Goal: Task Accomplishment & Management: Complete application form

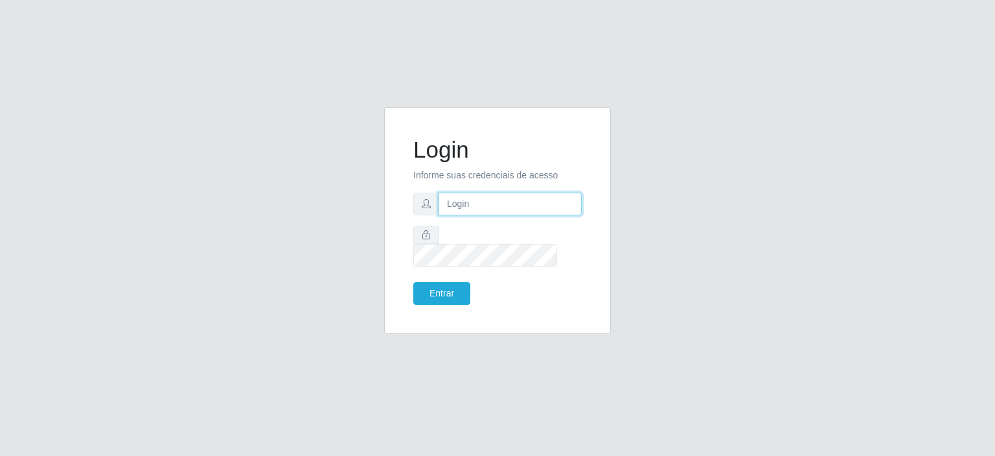
click at [443, 211] on input "text" at bounding box center [510, 203] width 143 height 23
type input "[EMAIL_ADDRESS][DOMAIN_NAME]"
click at [439, 282] on button "Entrar" at bounding box center [441, 293] width 57 height 23
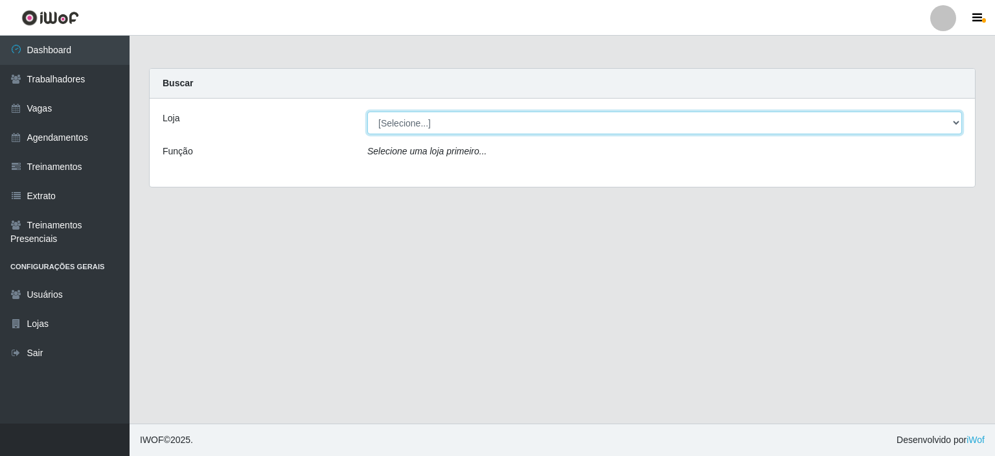
click at [406, 122] on select "[Selecione...] Corte Fácil - Unidade Planalto" at bounding box center [664, 122] width 595 height 23
select select "202"
click at [367, 111] on select "[Selecione...] Corte Fácil - Unidade Planalto" at bounding box center [664, 122] width 595 height 23
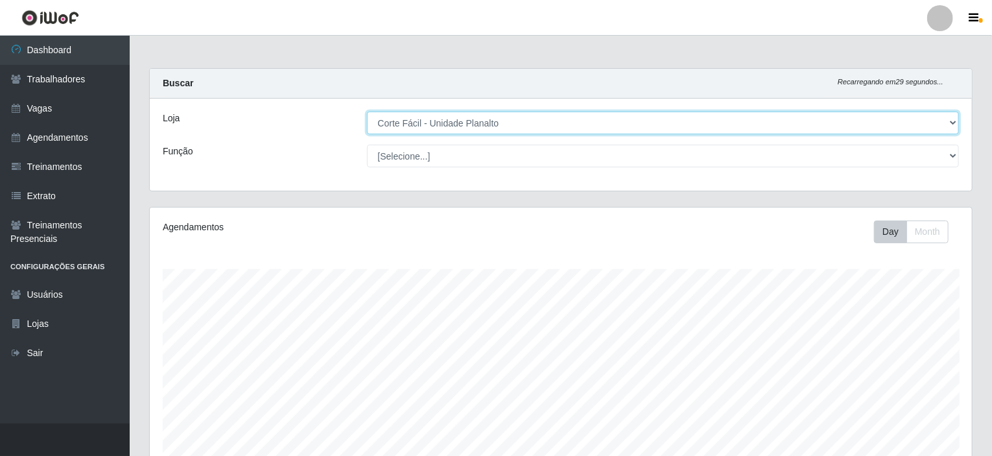
scroll to position [269, 822]
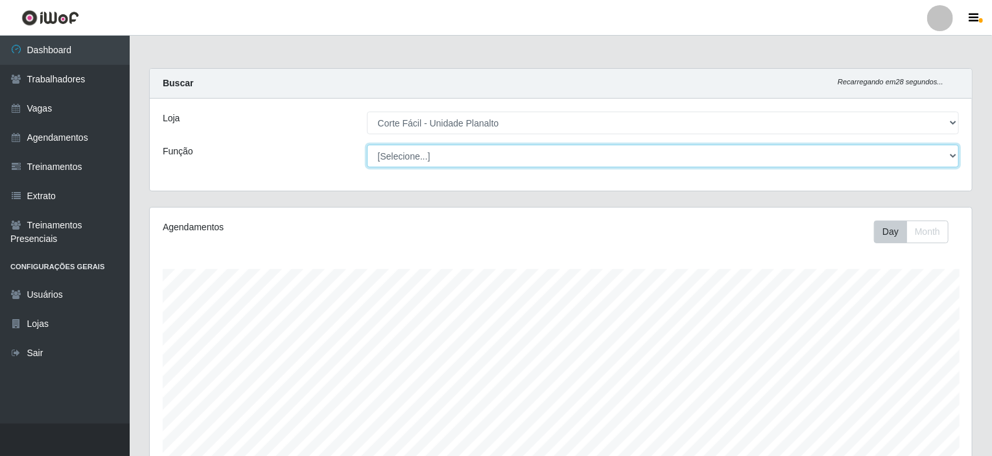
click at [406, 155] on select "[Selecione...] ASG ASG + ASG ++ Auxiliar de Estacionamento Auxiliar de Estacion…" at bounding box center [663, 156] width 592 height 23
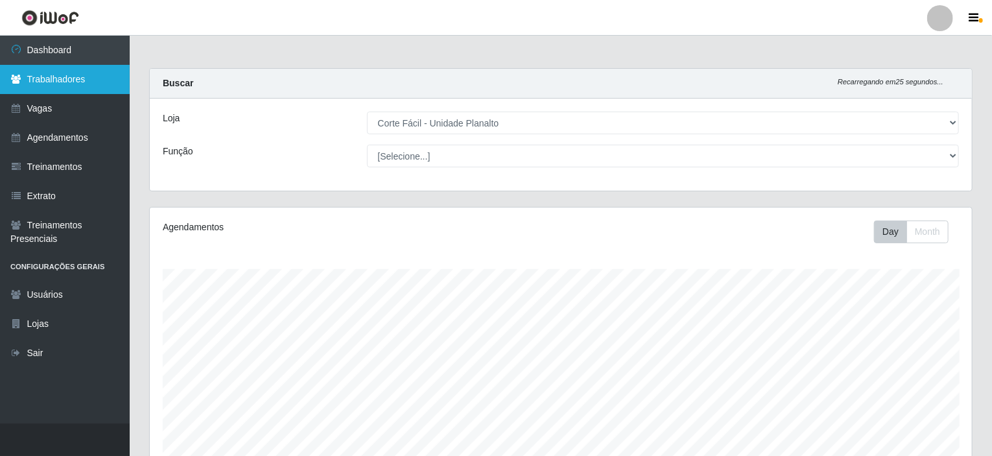
click at [69, 84] on link "Trabalhadores" at bounding box center [65, 79] width 130 height 29
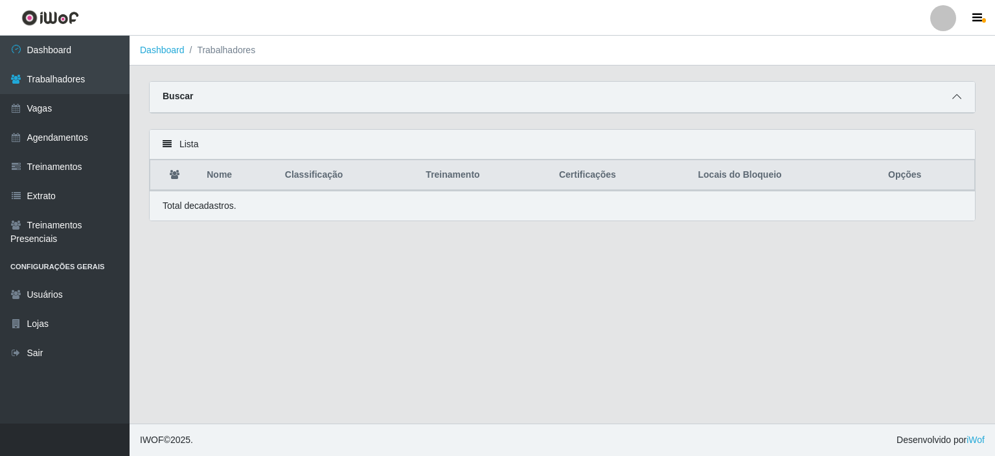
click at [959, 100] on icon at bounding box center [957, 96] width 9 height 9
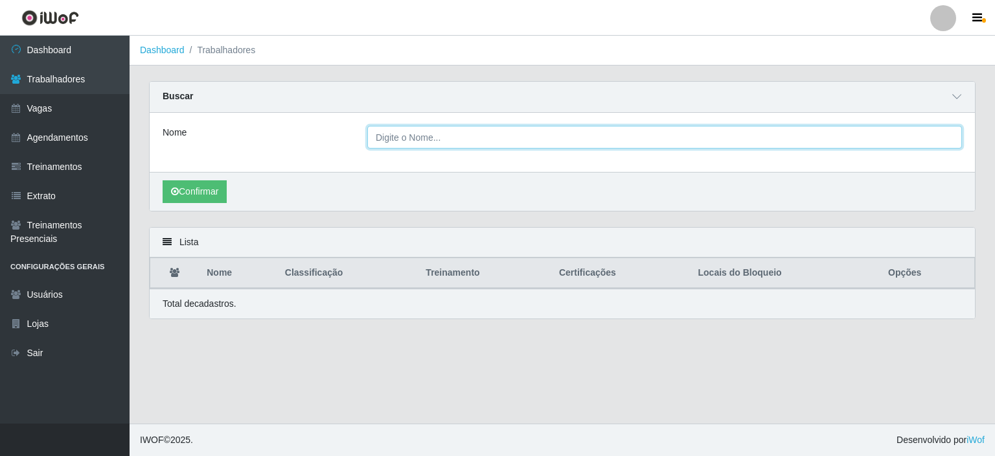
click at [482, 145] on input "Nome" at bounding box center [664, 137] width 595 height 23
click at [456, 134] on input "[PERSON_NAME] [PERSON_NAME]" at bounding box center [664, 137] width 595 height 23
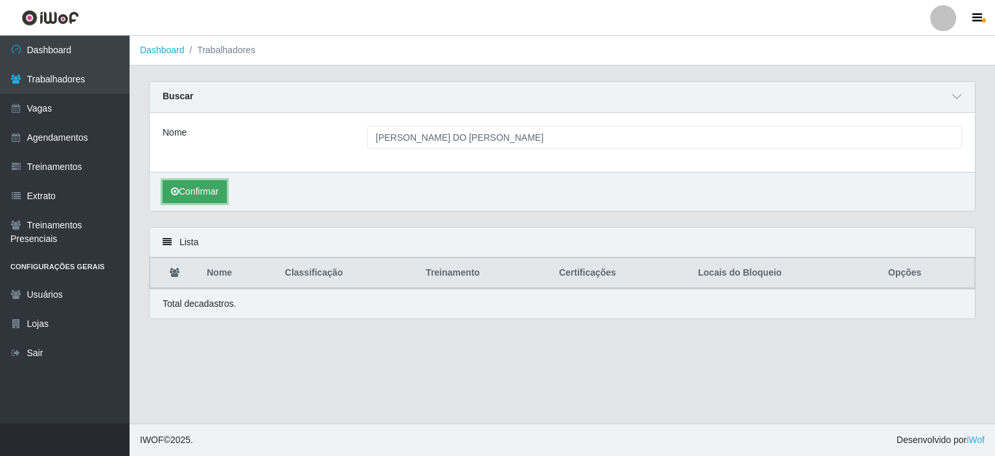
click at [198, 194] on button "Confirmar" at bounding box center [195, 191] width 64 height 23
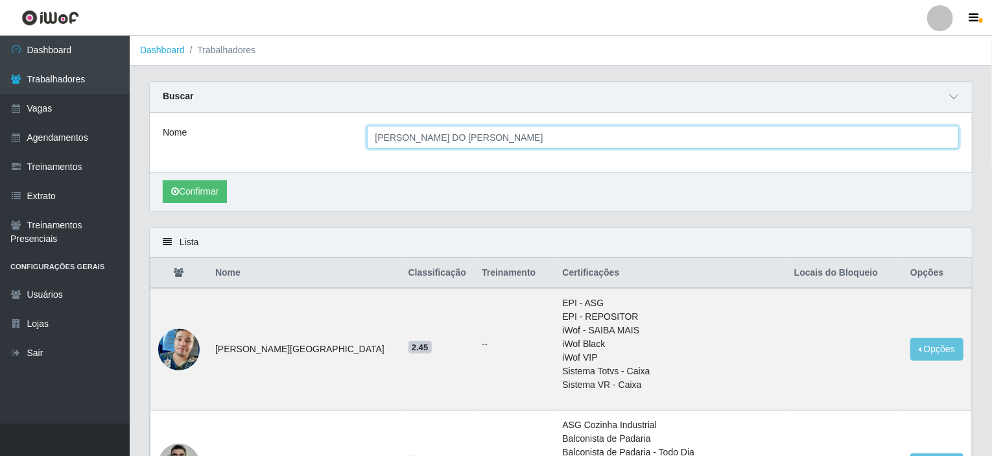
click at [432, 137] on input "[PERSON_NAME] DO [PERSON_NAME]" at bounding box center [663, 137] width 592 height 23
click at [436, 135] on input "[PERSON_NAME] DO [PERSON_NAME]" at bounding box center [663, 137] width 592 height 23
type input "[PERSON_NAME] DO [PERSON_NAME]"
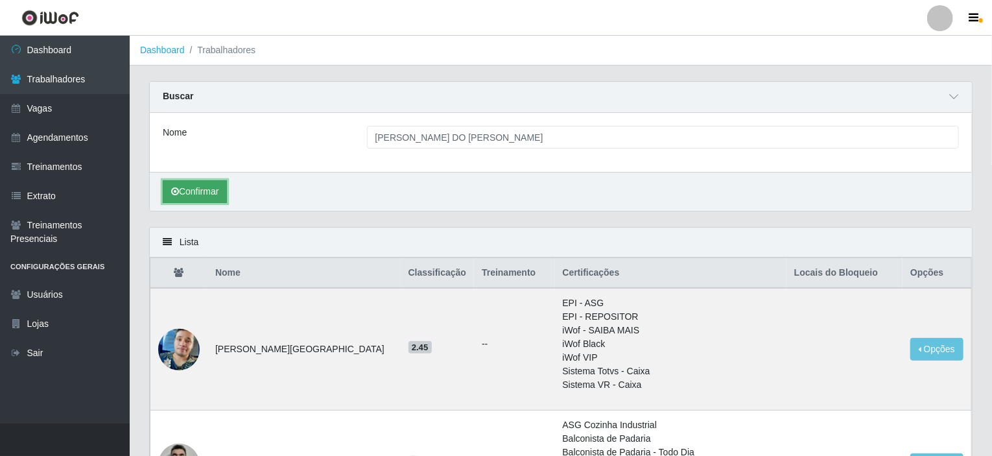
click at [205, 193] on button "Confirmar" at bounding box center [195, 191] width 64 height 23
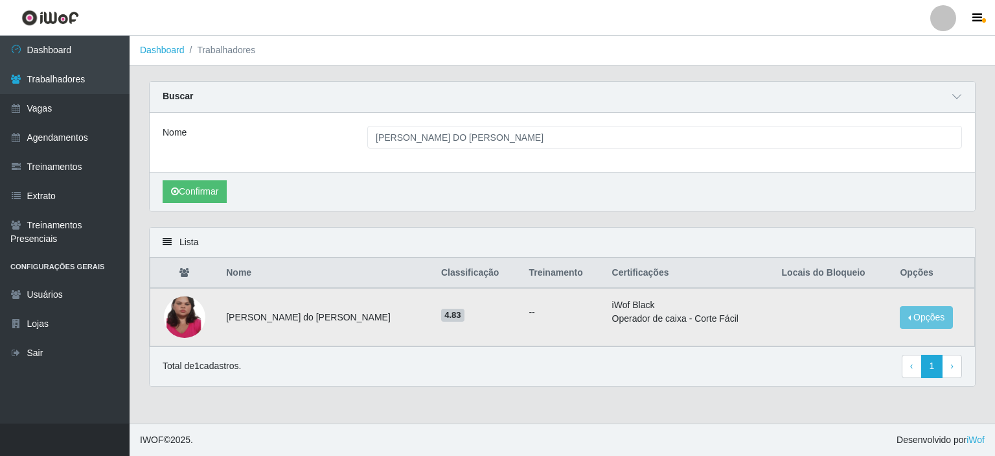
click at [200, 312] on img at bounding box center [184, 317] width 41 height 92
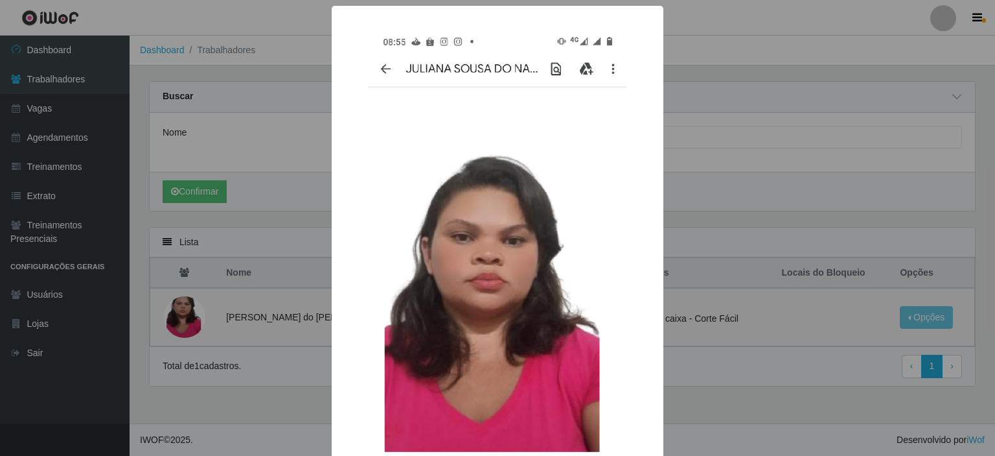
click at [708, 142] on div "× OK Cancel" at bounding box center [497, 228] width 995 height 456
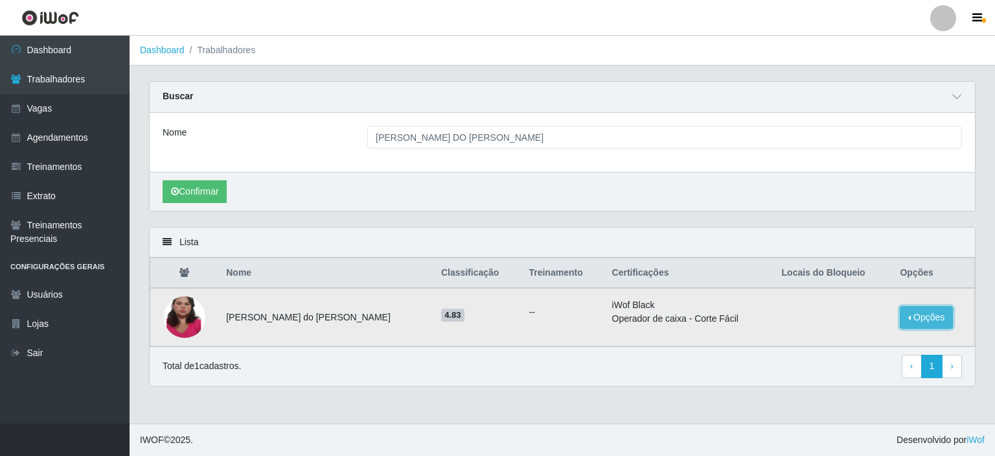
click at [913, 313] on button "Opções" at bounding box center [926, 317] width 53 height 23
click at [835, 329] on button "Bloquear - Loja" at bounding box center [846, 329] width 104 height 27
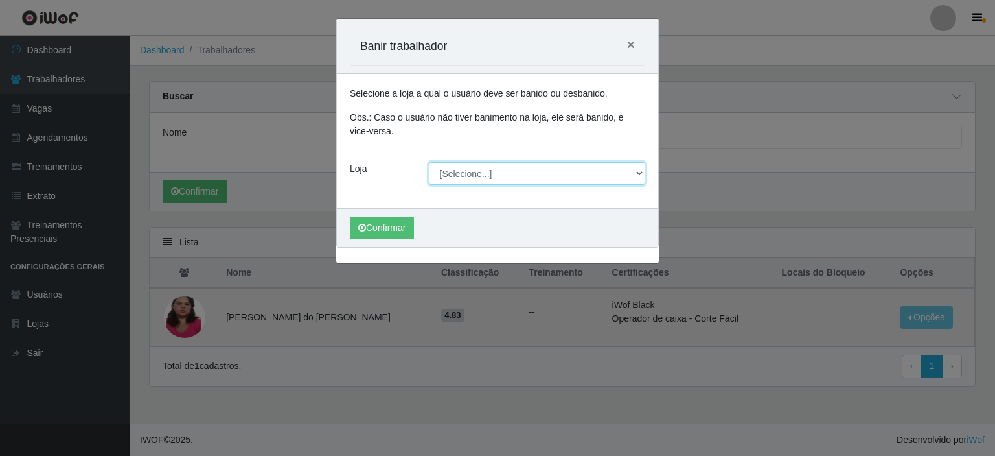
click at [459, 176] on select "[Selecione...] Corte Fácil - Unidade Planalto" at bounding box center [537, 173] width 217 height 23
select select "202"
click at [429, 162] on select "[Selecione...] Corte Fácil - Unidade Planalto" at bounding box center [537, 173] width 217 height 23
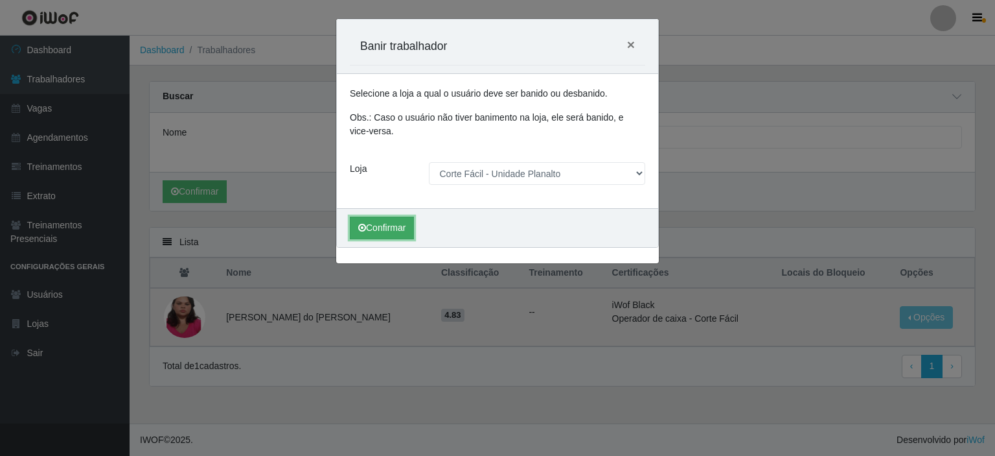
click at [377, 228] on button "Confirmar" at bounding box center [382, 227] width 64 height 23
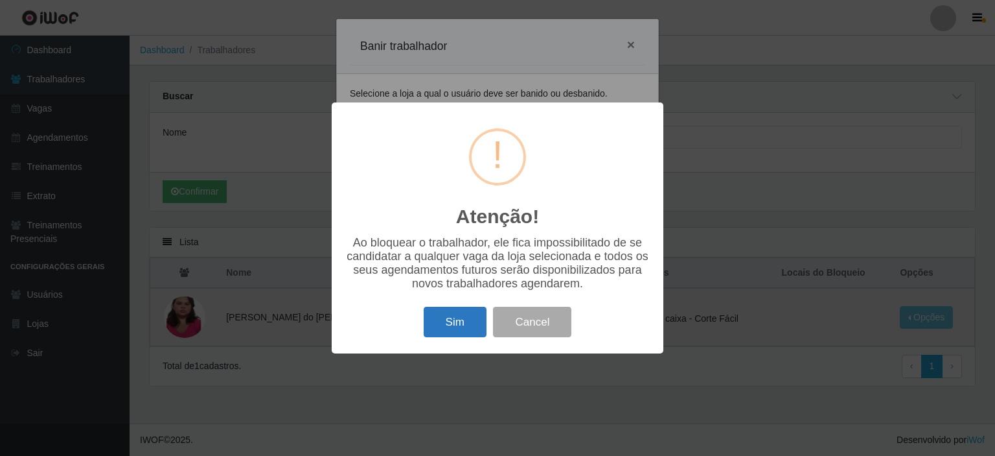
click at [460, 321] on button "Sim" at bounding box center [455, 322] width 63 height 30
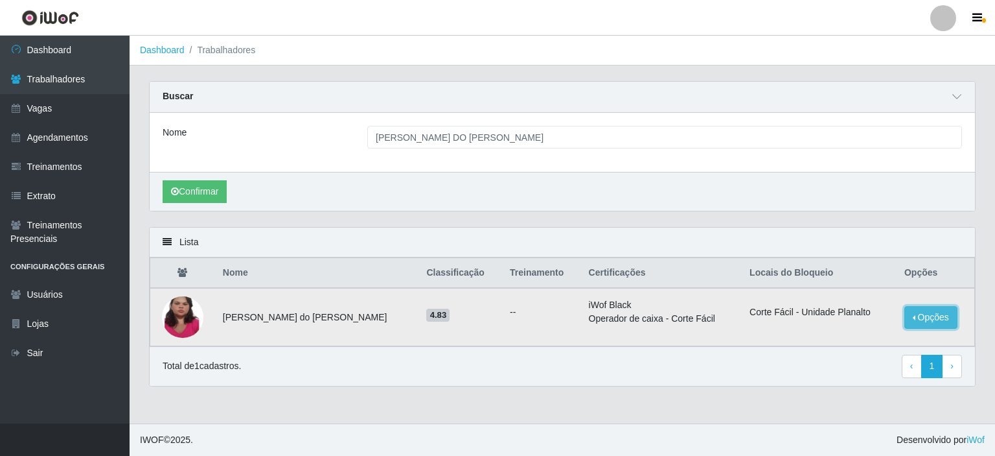
click at [933, 321] on button "Opções" at bounding box center [931, 317] width 53 height 23
click at [373, 170] on div "Nome [PERSON_NAME] DO [PERSON_NAME]" at bounding box center [563, 142] width 826 height 59
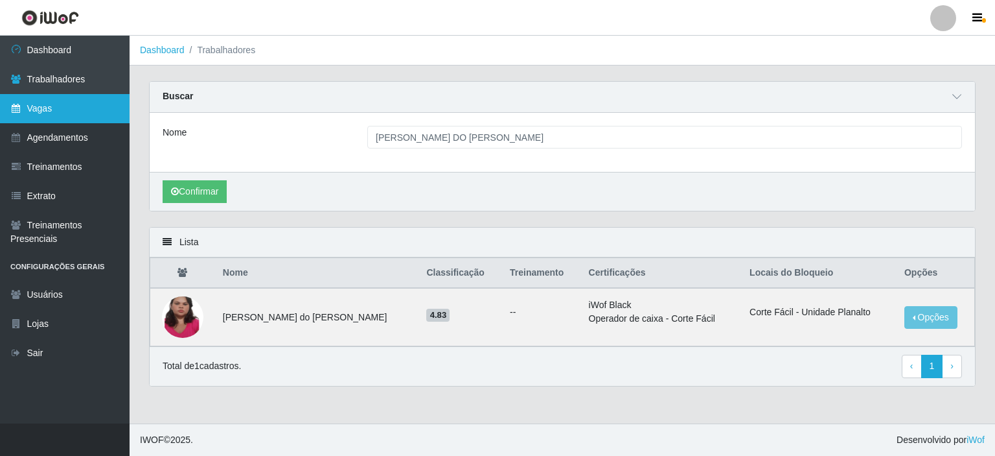
click at [62, 104] on link "Vagas" at bounding box center [65, 108] width 130 height 29
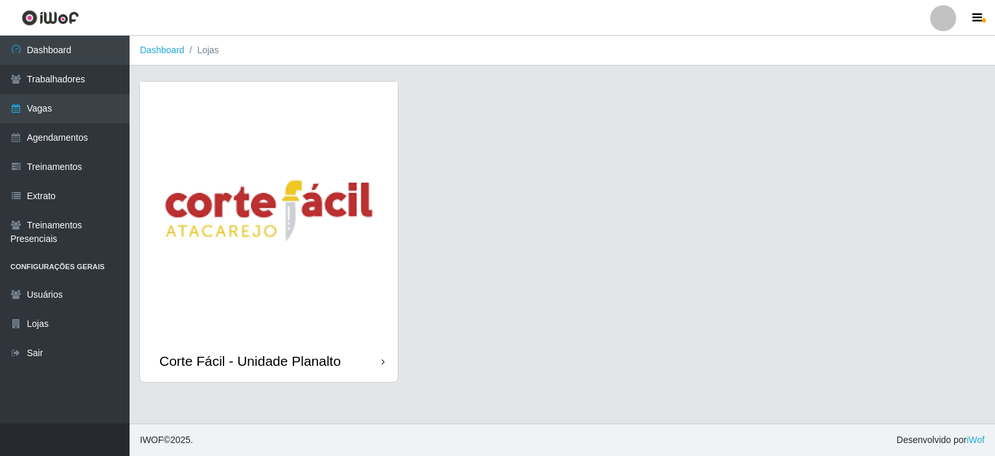
click at [292, 204] on img at bounding box center [269, 211] width 258 height 258
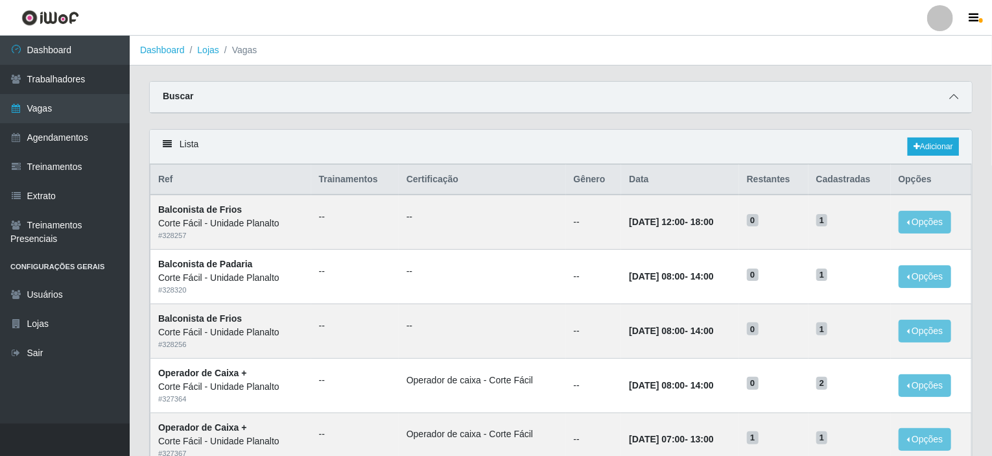
click at [956, 94] on icon at bounding box center [953, 96] width 9 height 9
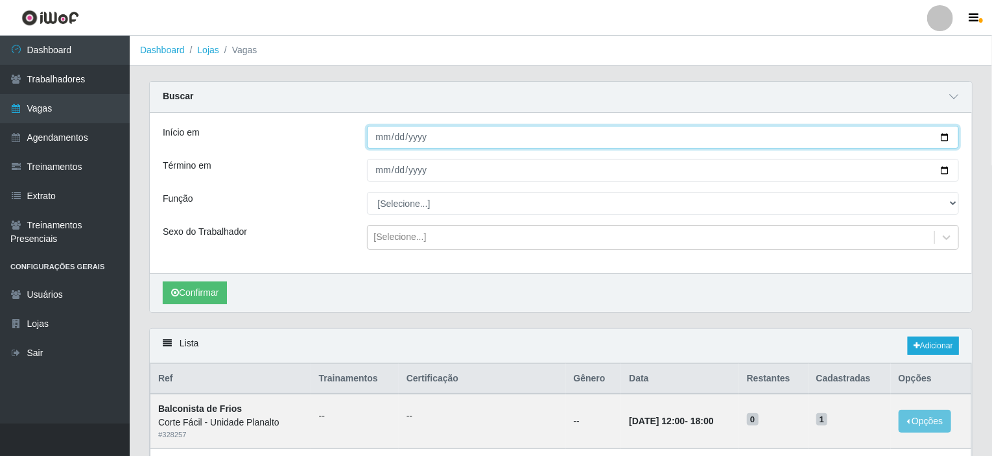
click at [950, 135] on input "Início em" at bounding box center [663, 137] width 592 height 23
click at [941, 136] on input "Início em" at bounding box center [663, 137] width 592 height 23
type input "[DATE]"
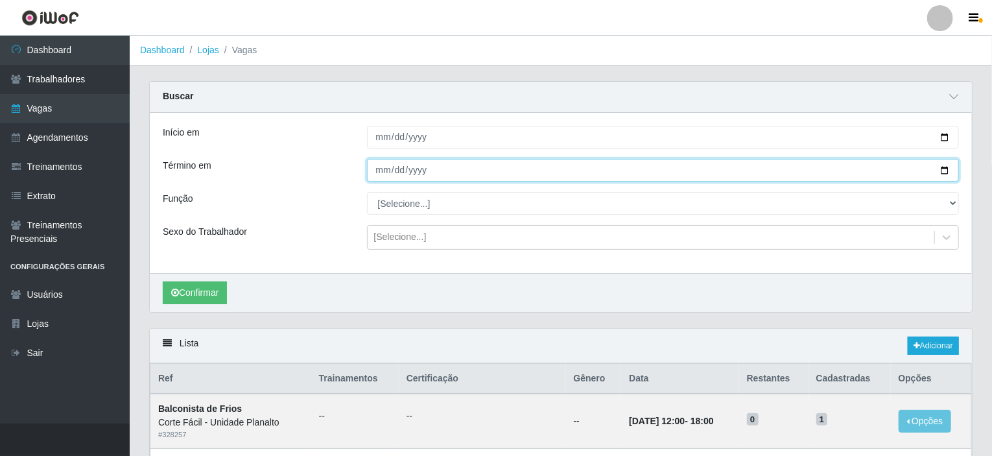
click at [943, 167] on input "Término em" at bounding box center [663, 170] width 592 height 23
type input "[DATE]"
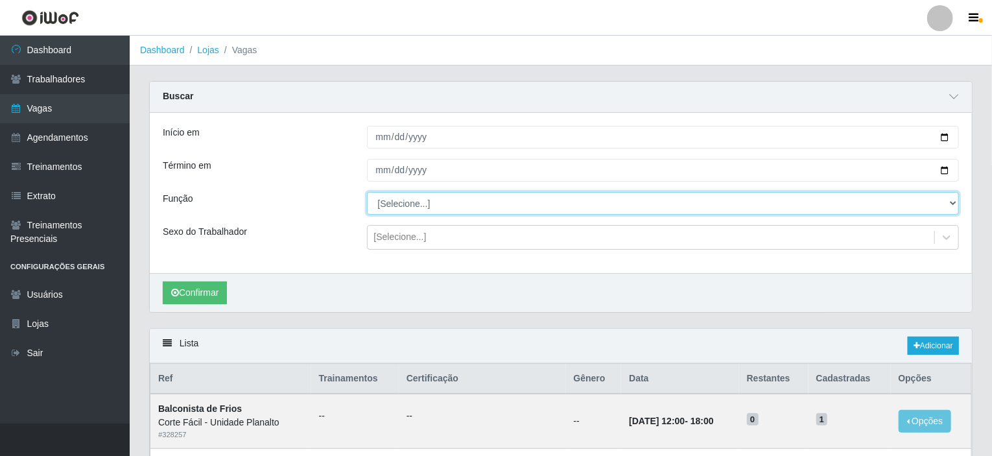
click at [516, 197] on select "[Selecione...] ASG ASG + ASG ++ Auxiliar de Estacionamento Auxiliar de Estacion…" at bounding box center [663, 203] width 592 height 23
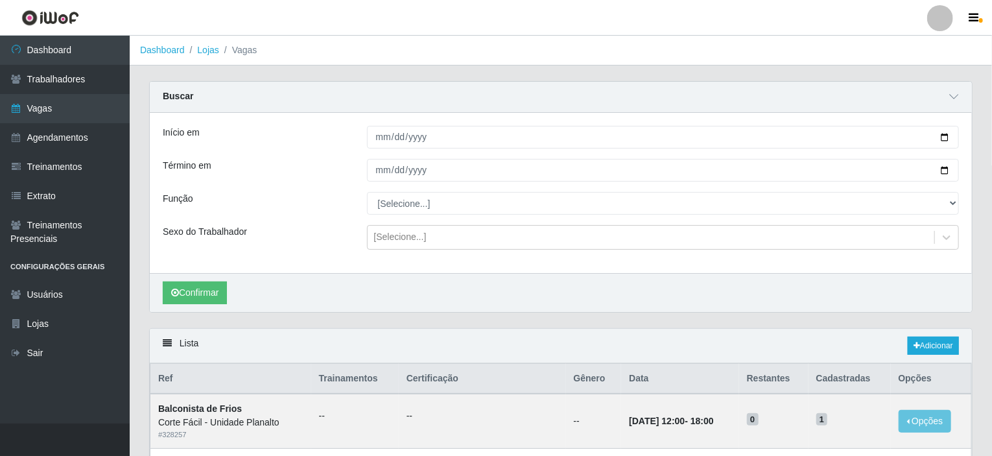
click at [253, 180] on div "Término em" at bounding box center [255, 170] width 204 height 23
click at [192, 288] on button "Confirmar" at bounding box center [195, 292] width 64 height 23
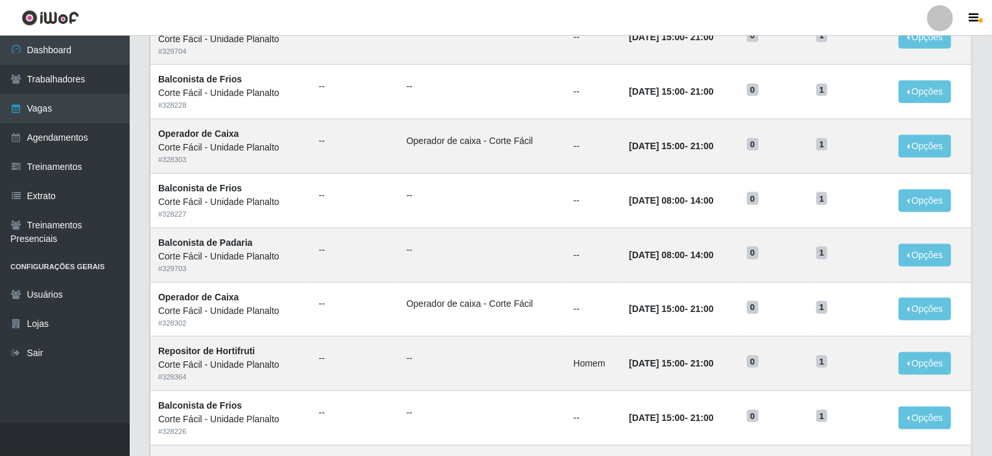
scroll to position [837, 0]
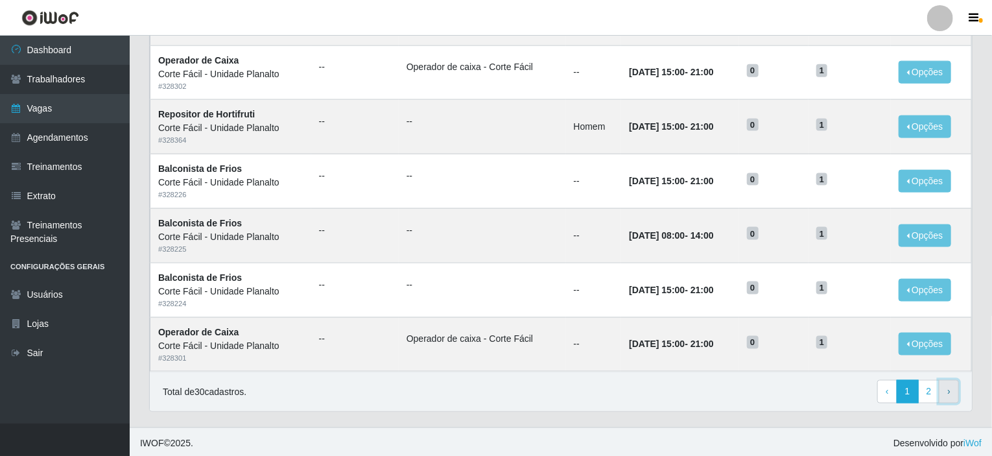
click at [941, 384] on link "› Next" at bounding box center [948, 391] width 20 height 23
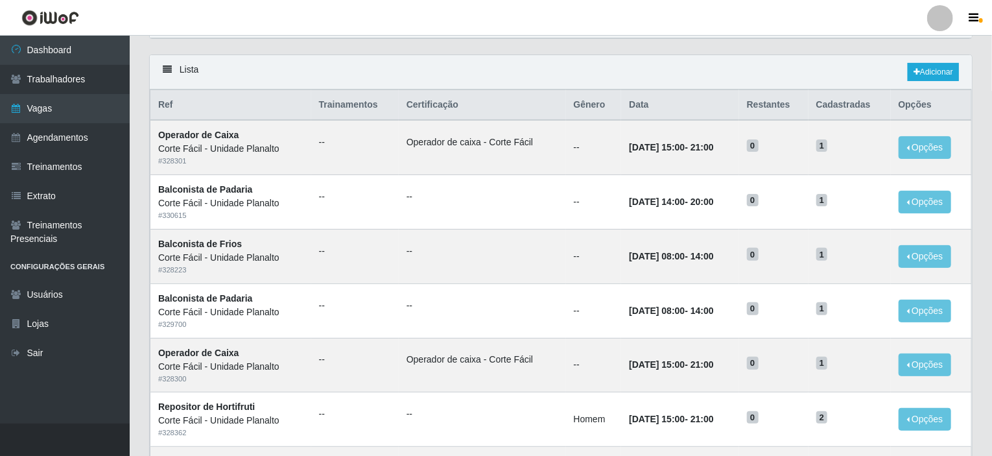
scroll to position [130, 0]
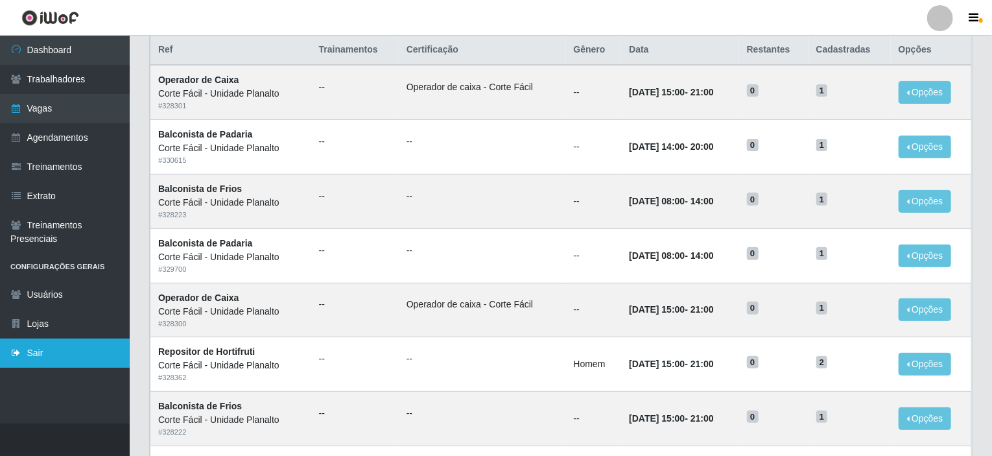
click at [25, 356] on link "Sair" at bounding box center [65, 352] width 130 height 29
